Goal: Navigation & Orientation: Find specific page/section

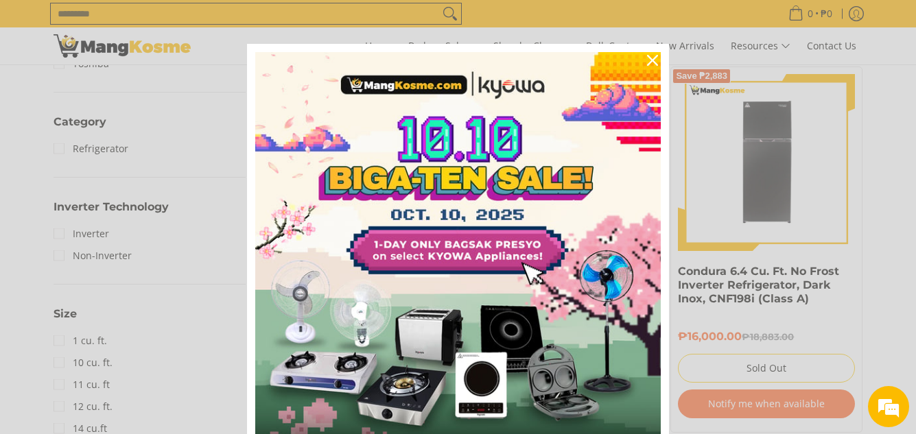
scroll to position [594, 0]
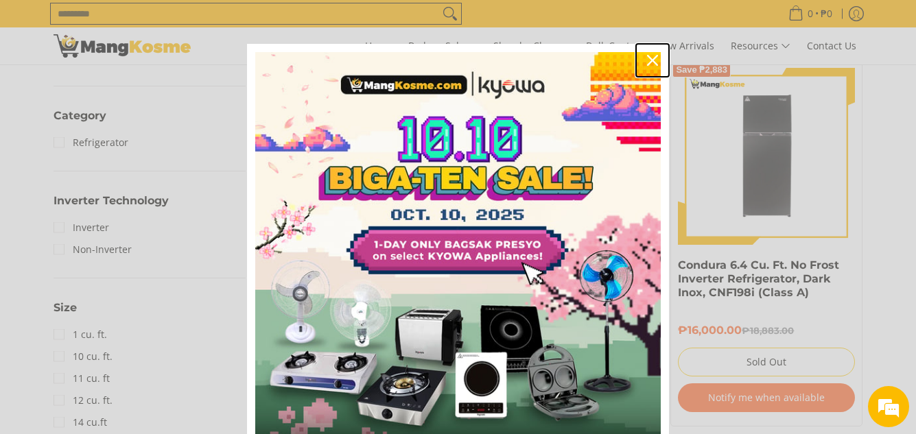
click at [650, 62] on icon "close icon" at bounding box center [652, 60] width 11 height 11
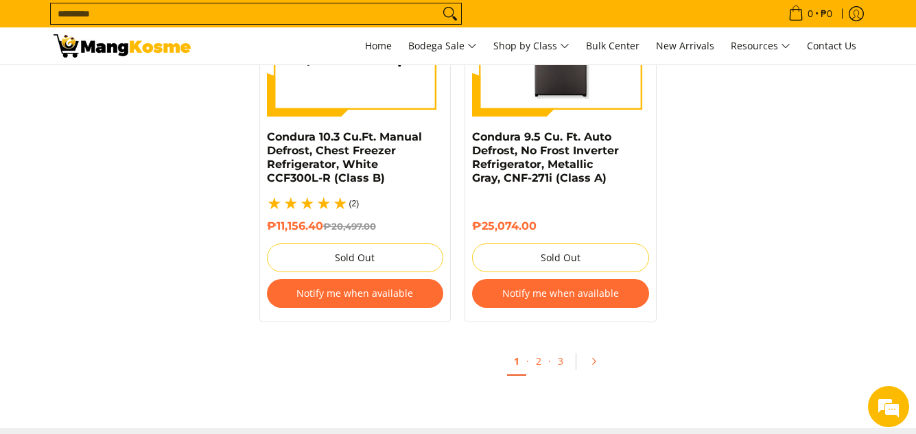
scroll to position [3029, 0]
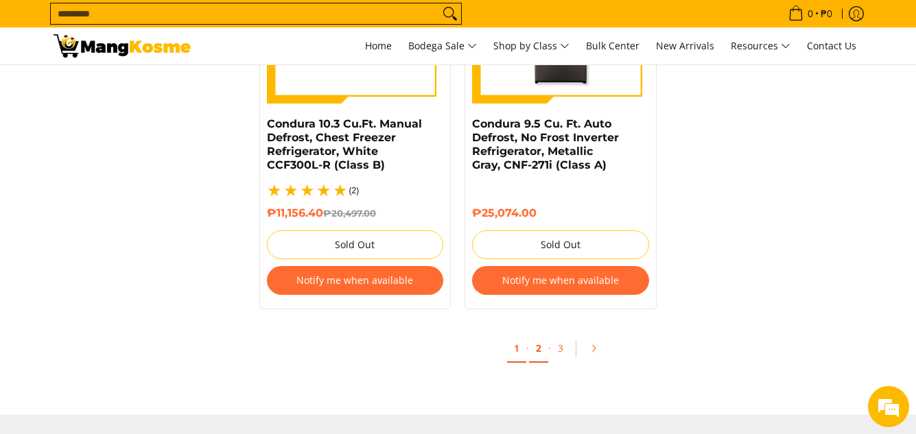
click at [543, 338] on link "2" at bounding box center [538, 349] width 19 height 28
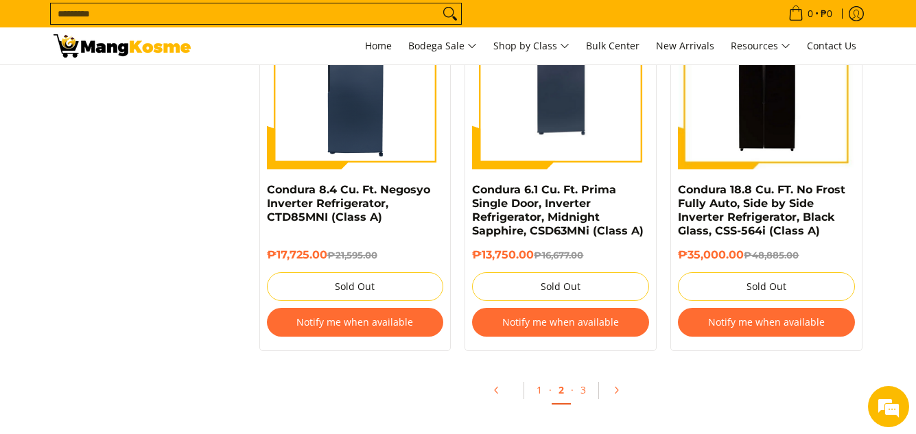
scroll to position [2976, 0]
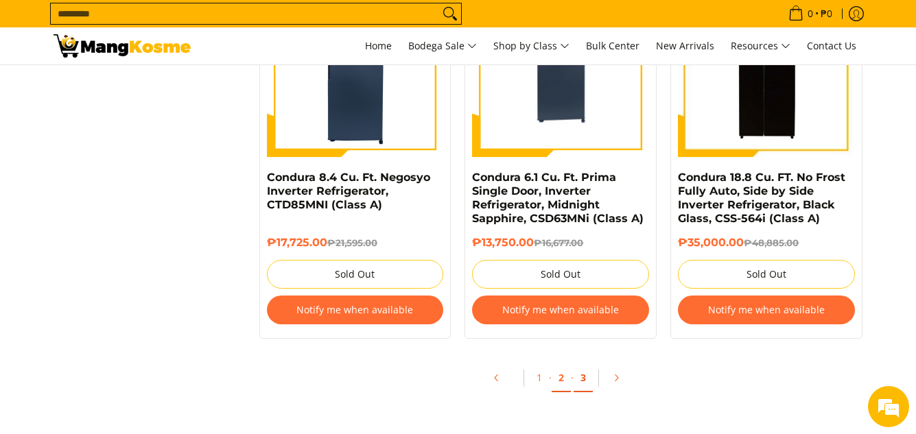
click at [587, 381] on link "3" at bounding box center [583, 378] width 19 height 28
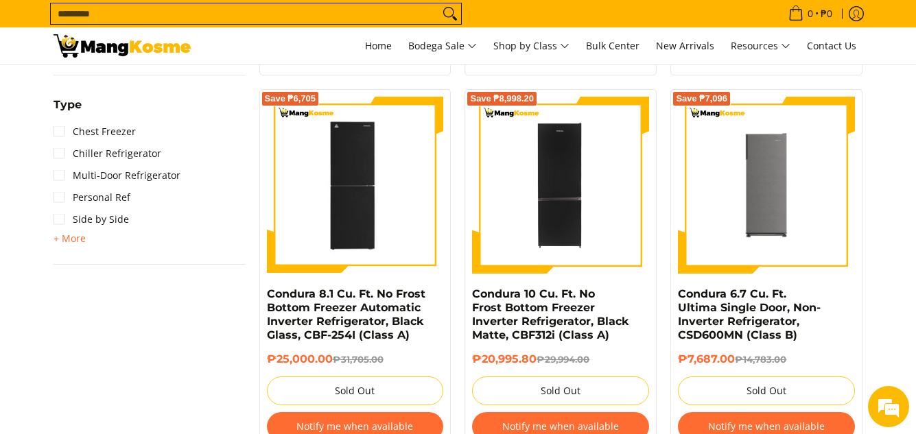
scroll to position [982, 0]
